Goal: Task Accomplishment & Management: Use online tool/utility

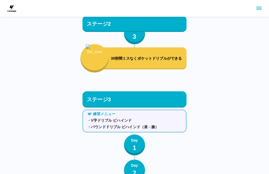
scroll to position [1914, 0]
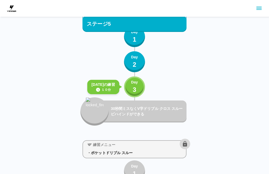
click at [130, 91] on button "Day 3" at bounding box center [134, 87] width 21 height 21
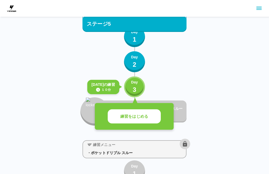
click at [124, 117] on p "練習をはじめる" at bounding box center [134, 117] width 28 height 6
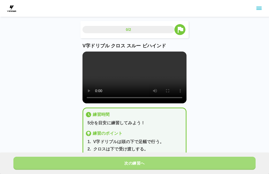
click at [200, 166] on button "次の練習へ" at bounding box center [134, 163] width 242 height 13
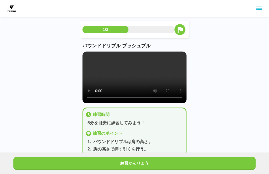
click at [200, 163] on button "練習かんりょう" at bounding box center [134, 163] width 242 height 13
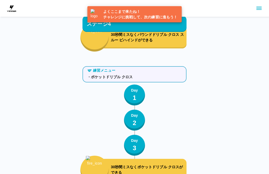
scroll to position [1941, 0]
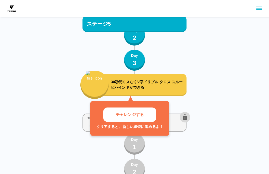
click at [121, 113] on p "チャレンジする" at bounding box center [130, 115] width 28 height 6
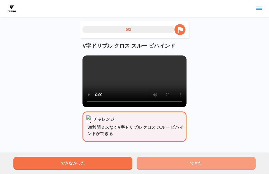
click at [207, 161] on button "できた" at bounding box center [195, 163] width 119 height 13
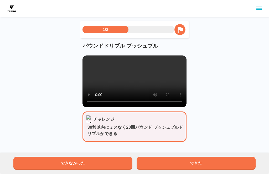
click at [202, 162] on button "できた" at bounding box center [195, 163] width 119 height 13
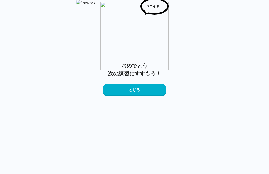
click at [116, 97] on button "とじる" at bounding box center [134, 90] width 63 height 13
